Goal: Obtain resource: Obtain resource

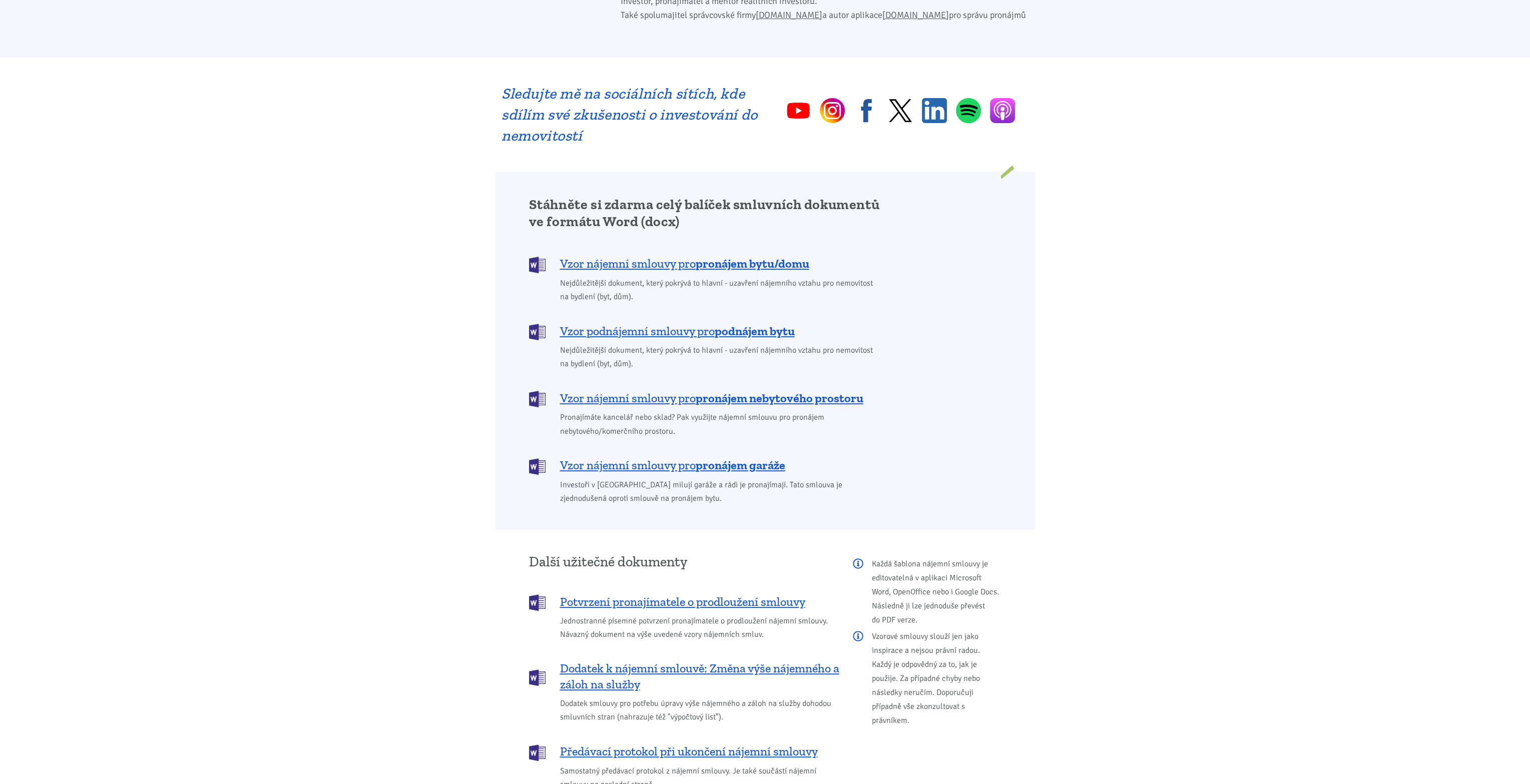
scroll to position [667, 0]
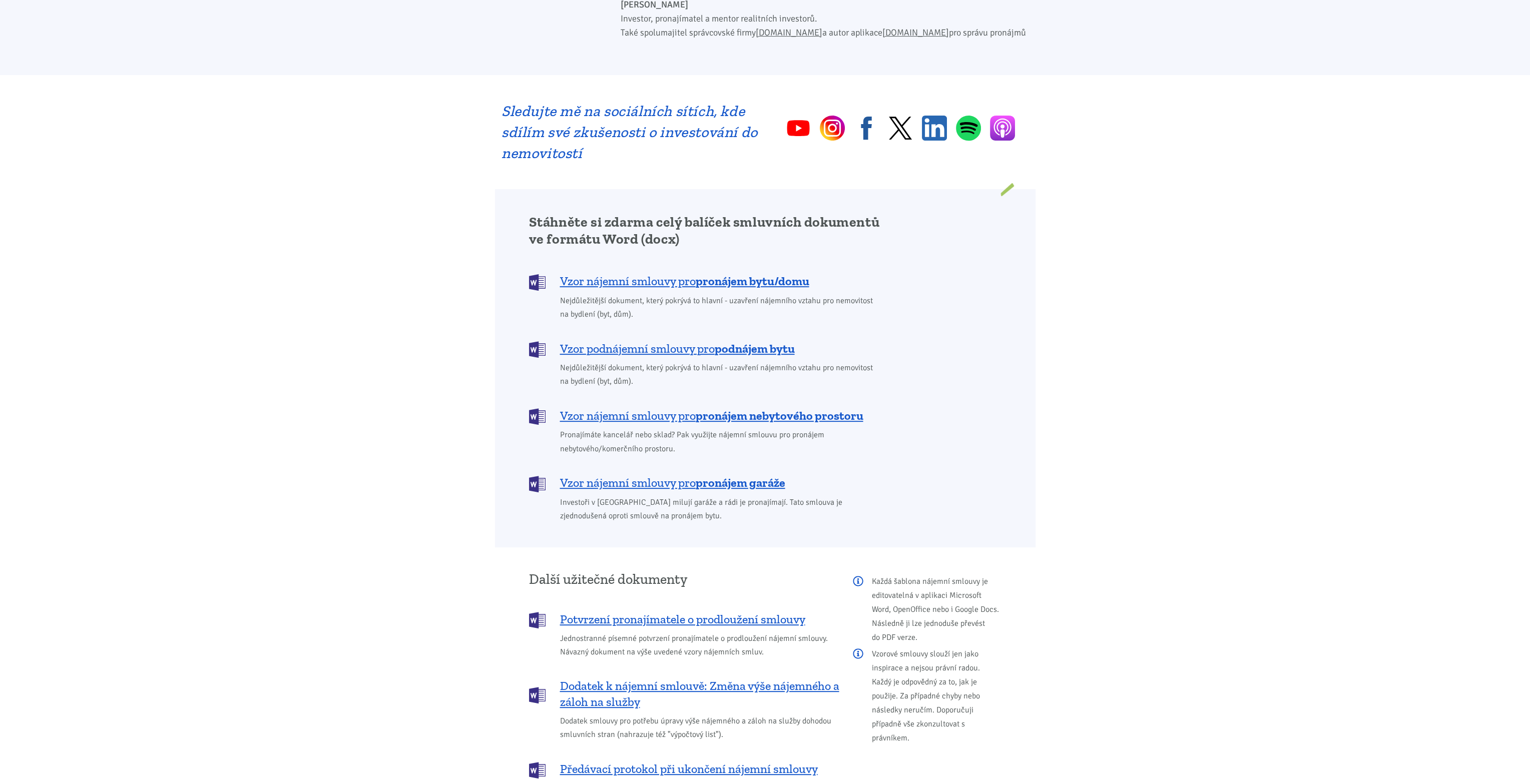
drag, startPoint x: 688, startPoint y: 264, endPoint x: 443, endPoint y: 274, distance: 245.2
click at [428, 286] on body "[PERSON_NAME] ÚVOD MOJE SLUŽBY Strategický mentoring Financování bez limitu Kup…" at bounding box center [765, 454] width 1530 height 2242
click at [623, 273] on span "Vzor nájemní smlouvy pro pronájem bytu/domu" at bounding box center [684, 281] width 249 height 16
click at [661, 340] on span "Vzor podnájemní smlouvy pro podnájem bytu" at bounding box center [677, 348] width 235 height 16
click at [671, 408] on span "Vzor nájemní smlouvy pro pronájem nebytového prostoru" at bounding box center [711, 415] width 303 height 16
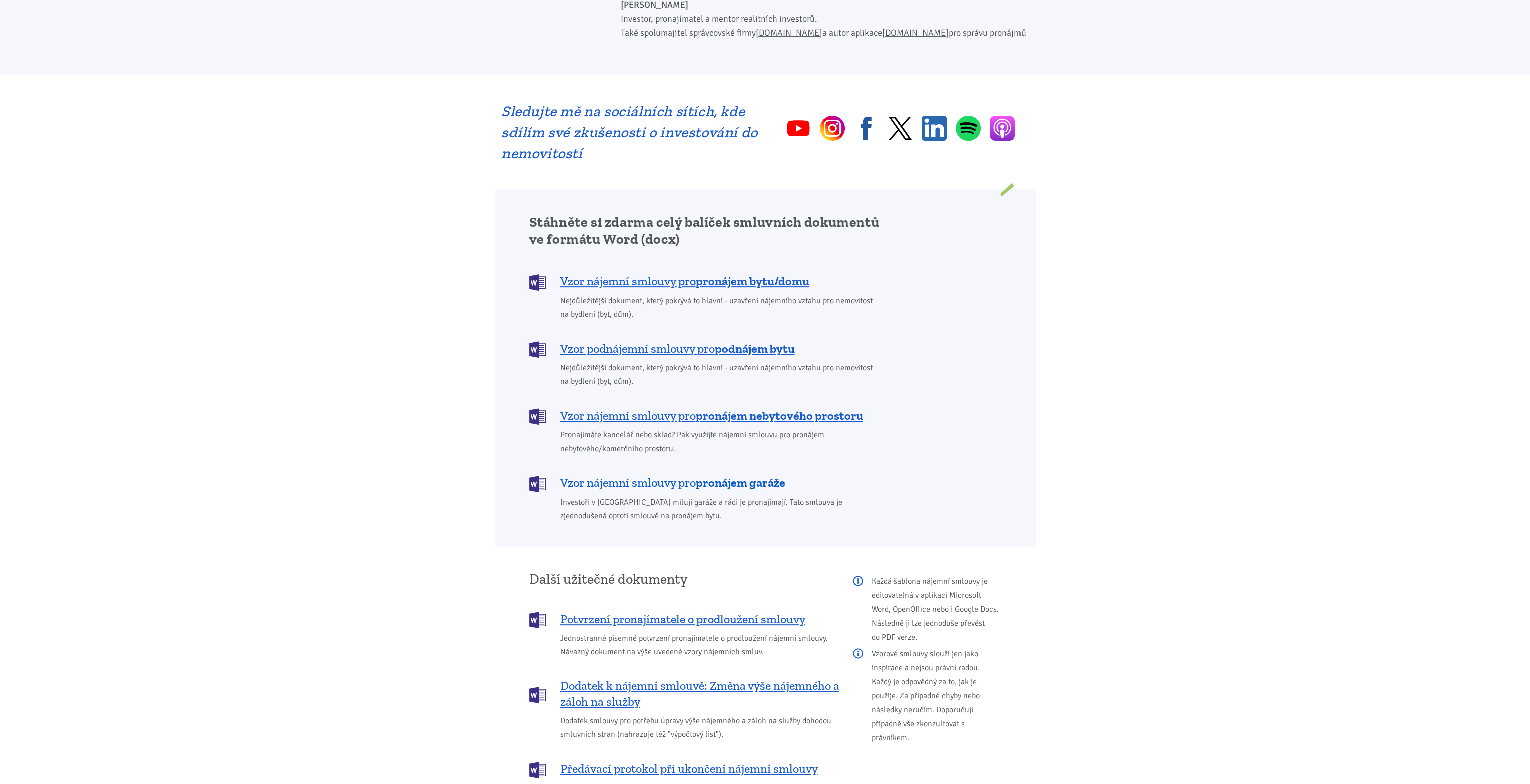
click at [711, 475] on b "pronájem garáže" at bounding box center [740, 482] width 90 height 15
click at [674, 611] on span "Potvrzení pronajímatele o prodloužení smlouvy" at bounding box center [682, 619] width 245 height 16
click at [675, 678] on span "Dodatek k nájemní smlouvě: Změna výše nájemného a záloh na služby" at bounding box center [700, 694] width 279 height 32
click at [645, 760] on span "Předávací protokol při ukončení nájemní smlouvy" at bounding box center [689, 768] width 258 height 16
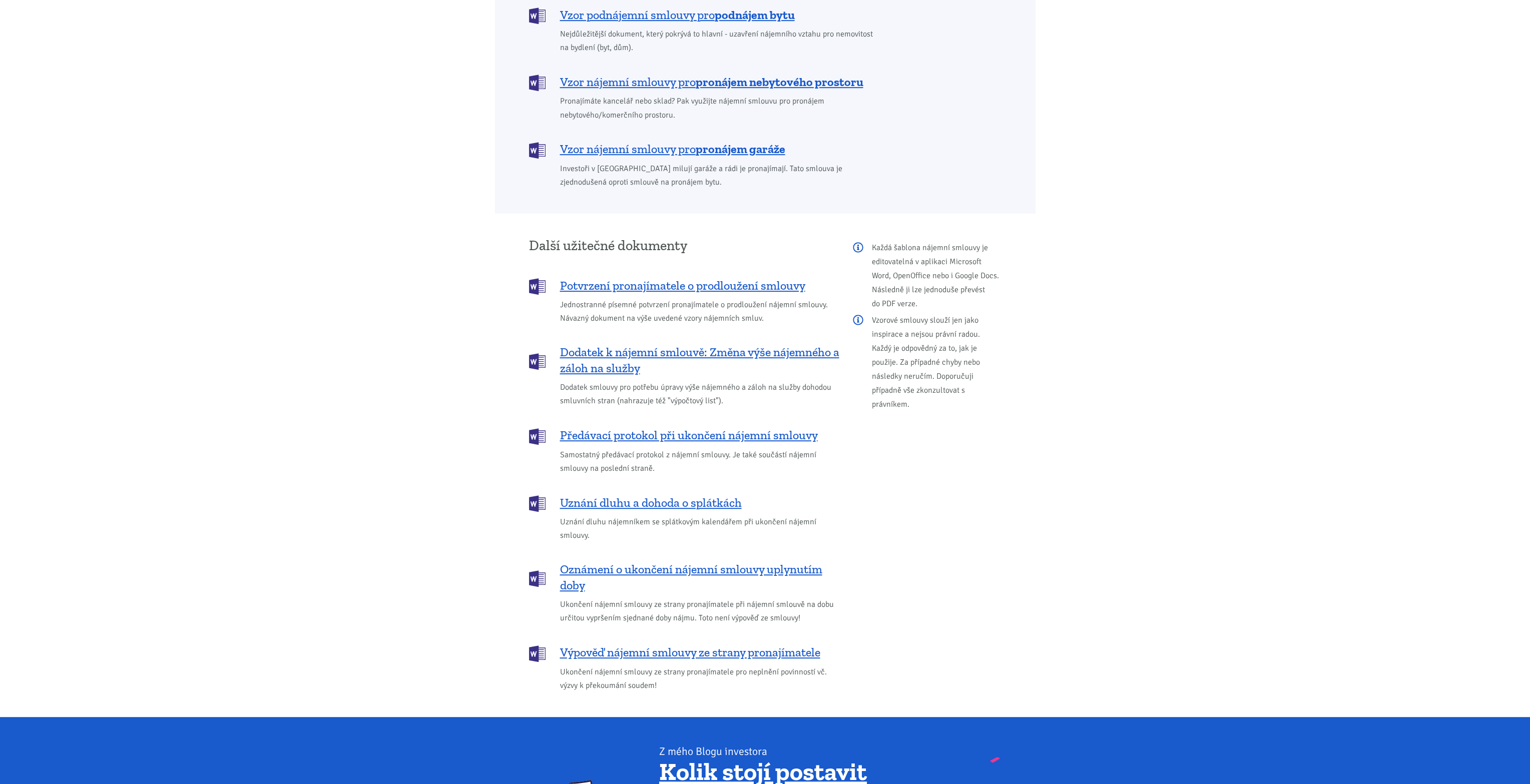
scroll to position [1083, 0]
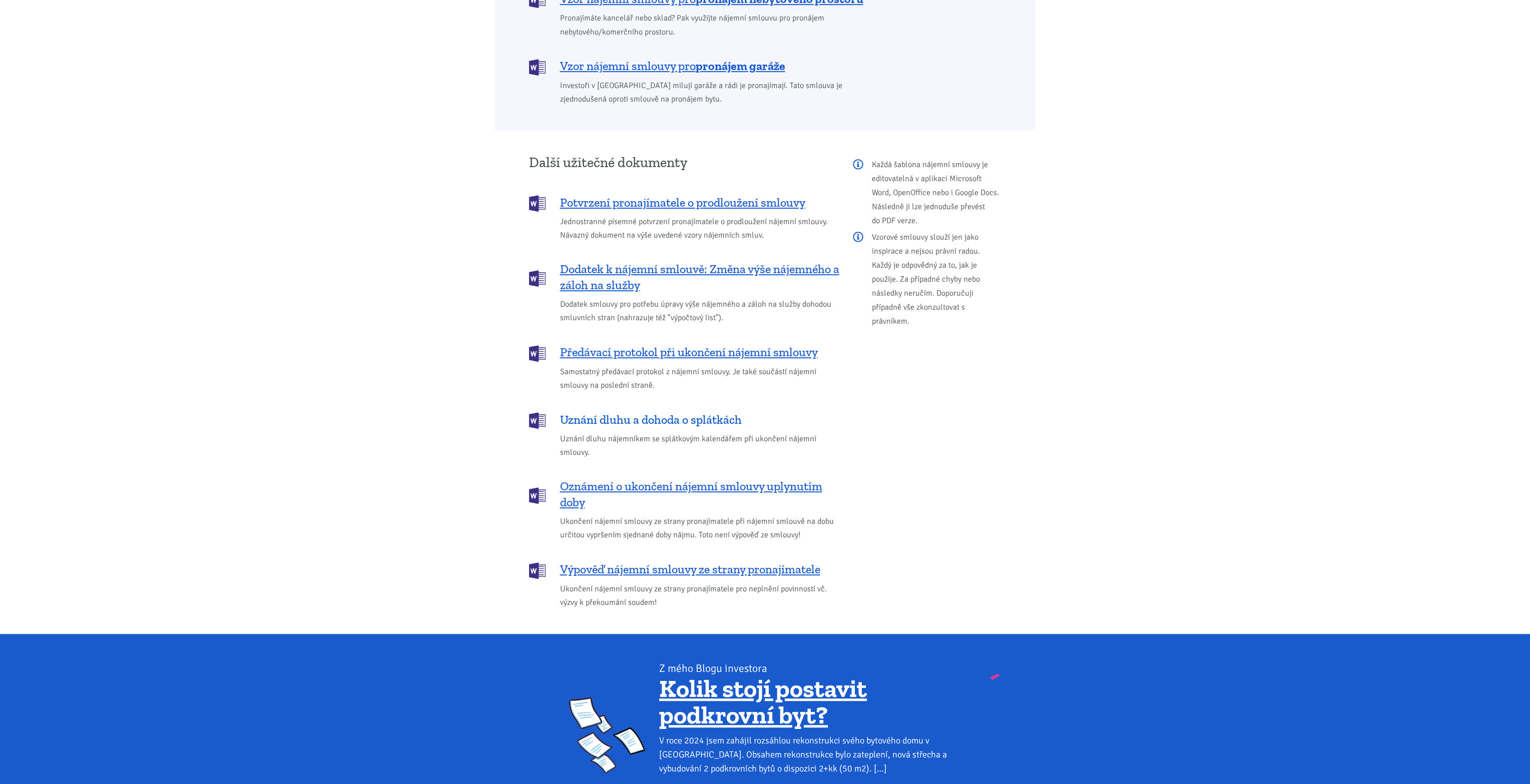
click at [593, 412] on span "Uznání dluhu a dohoda o splátkách" at bounding box center [650, 419] width 181 height 16
click at [630, 478] on span "Oznámení o ukončení nájemní smlouvy uplynutím doby" at bounding box center [700, 494] width 279 height 32
click at [632, 561] on span "Výpověď nájemní smlouvy ze strany pronajímatele" at bounding box center [690, 569] width 260 height 16
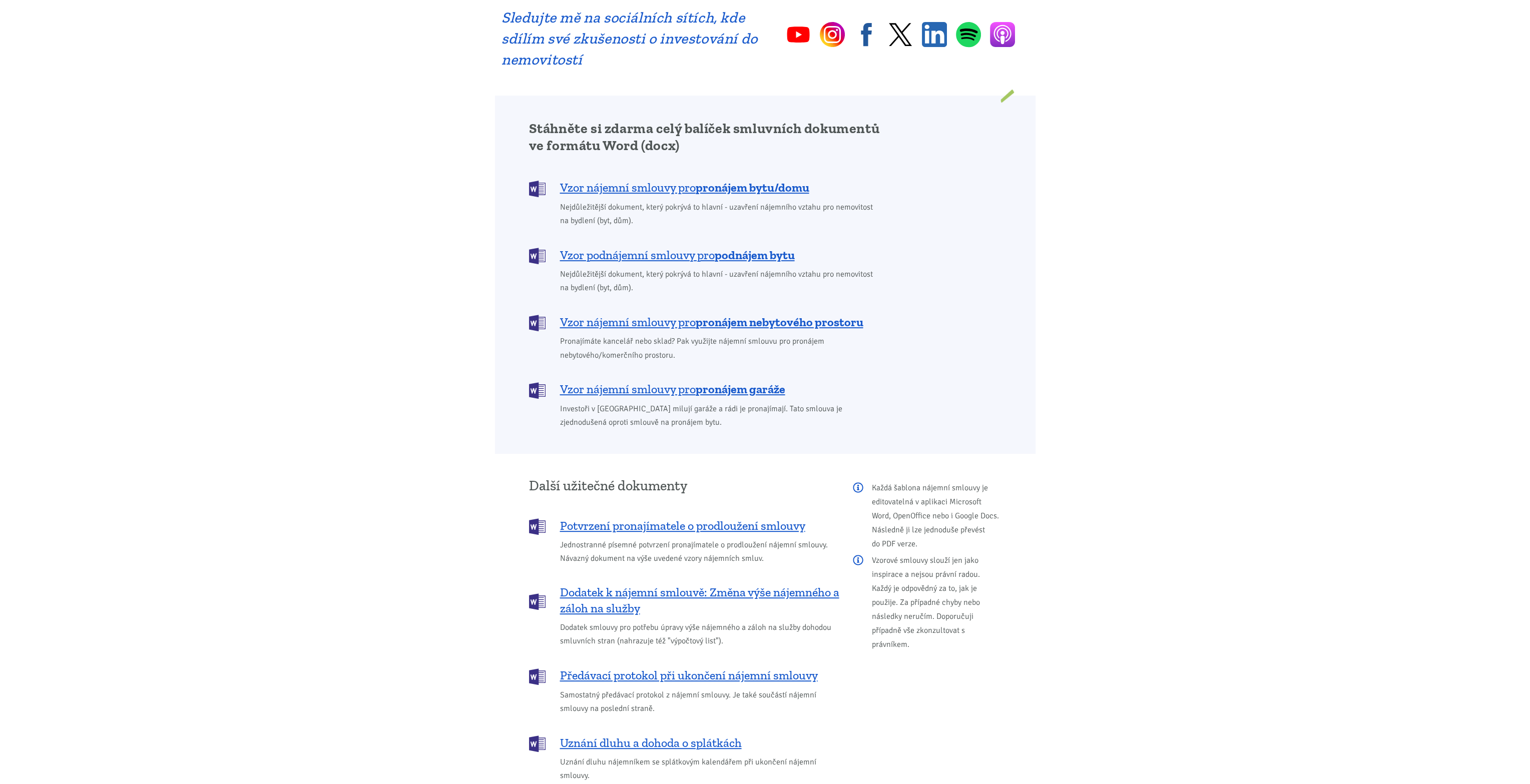
scroll to position [750, 0]
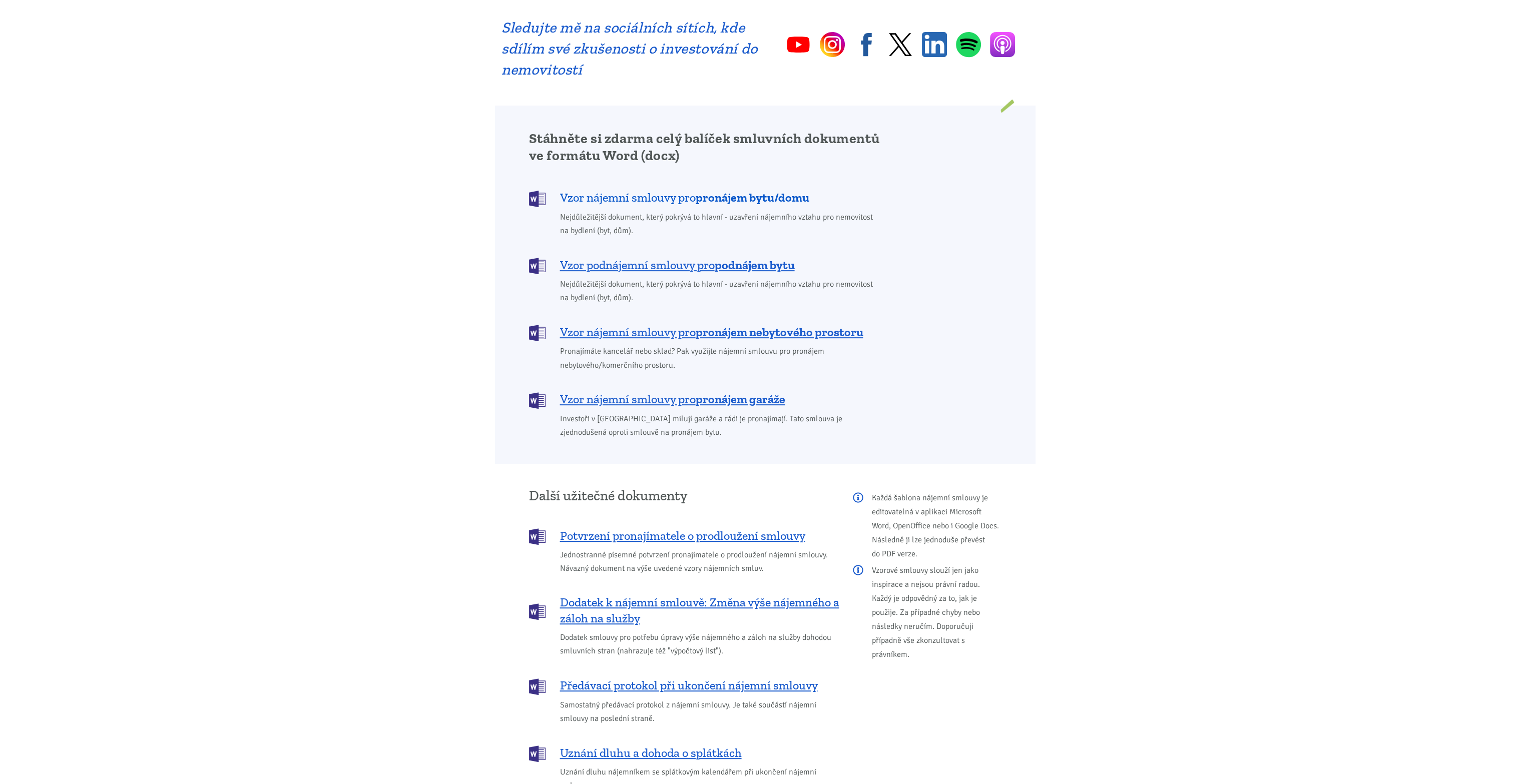
click at [631, 190] on span "Vzor nájemní smlouvy pro pronájem bytu/domu" at bounding box center [684, 197] width 249 height 16
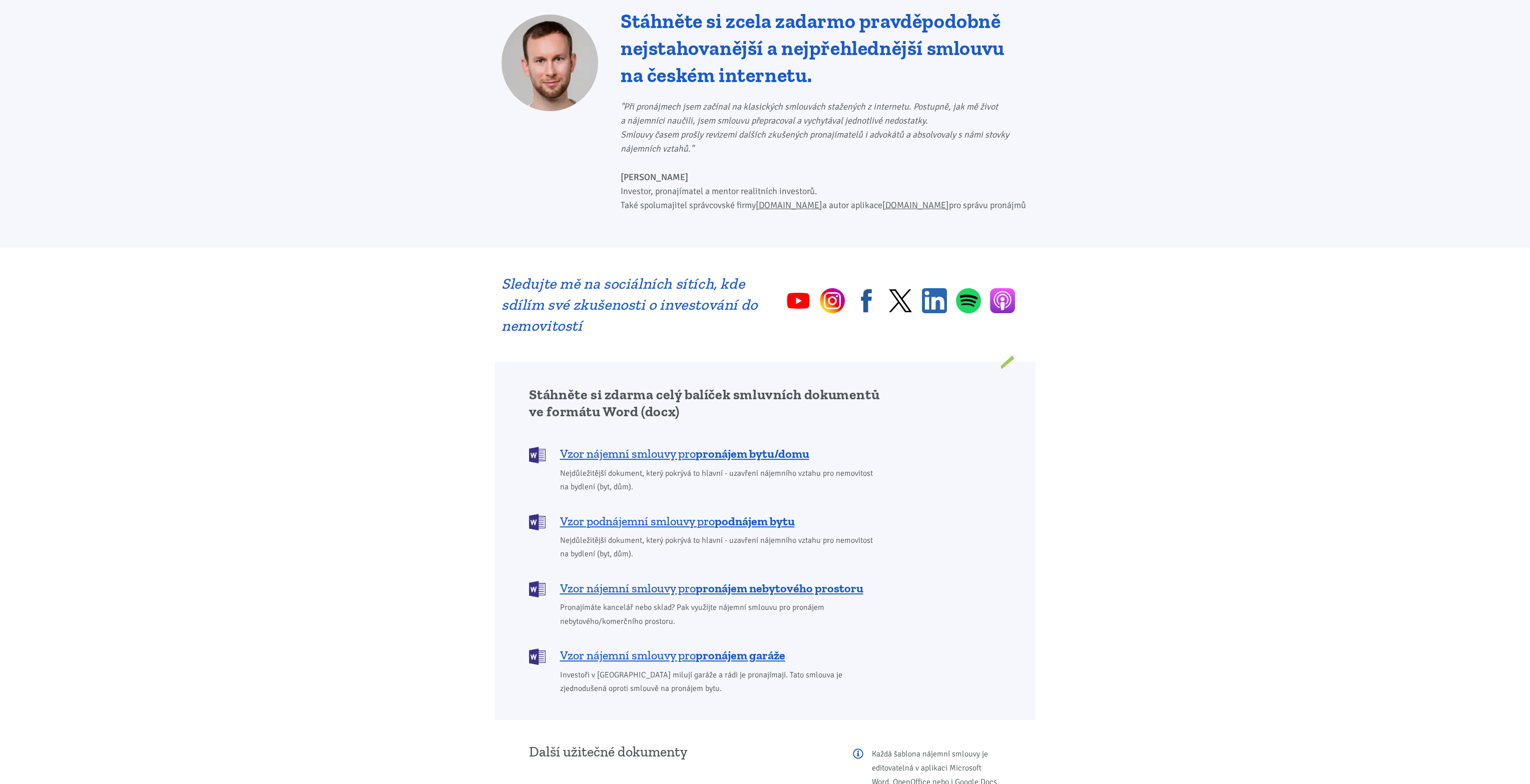
scroll to position [500, 0]
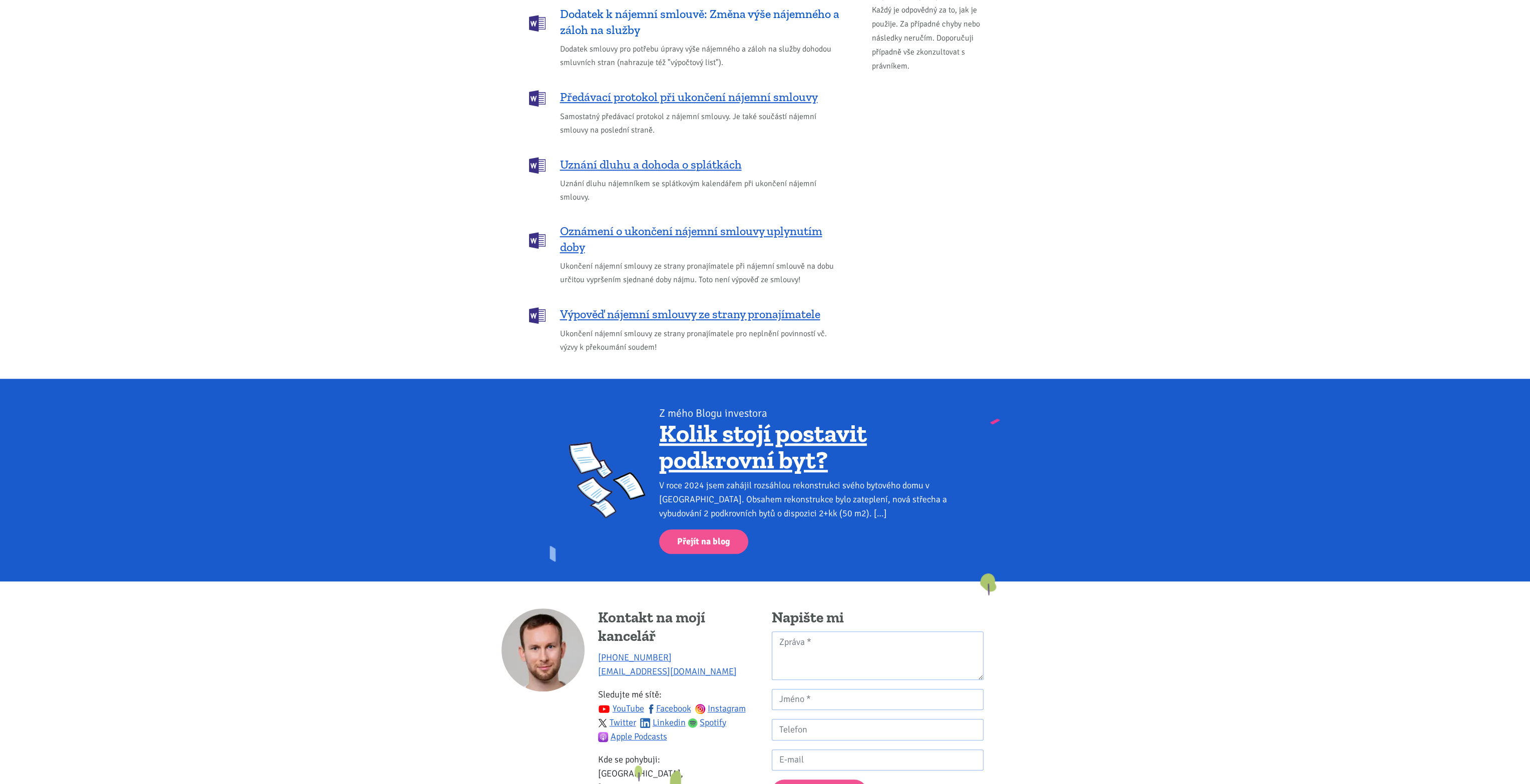
scroll to position [1444, 0]
